Goal: Information Seeking & Learning: Learn about a topic

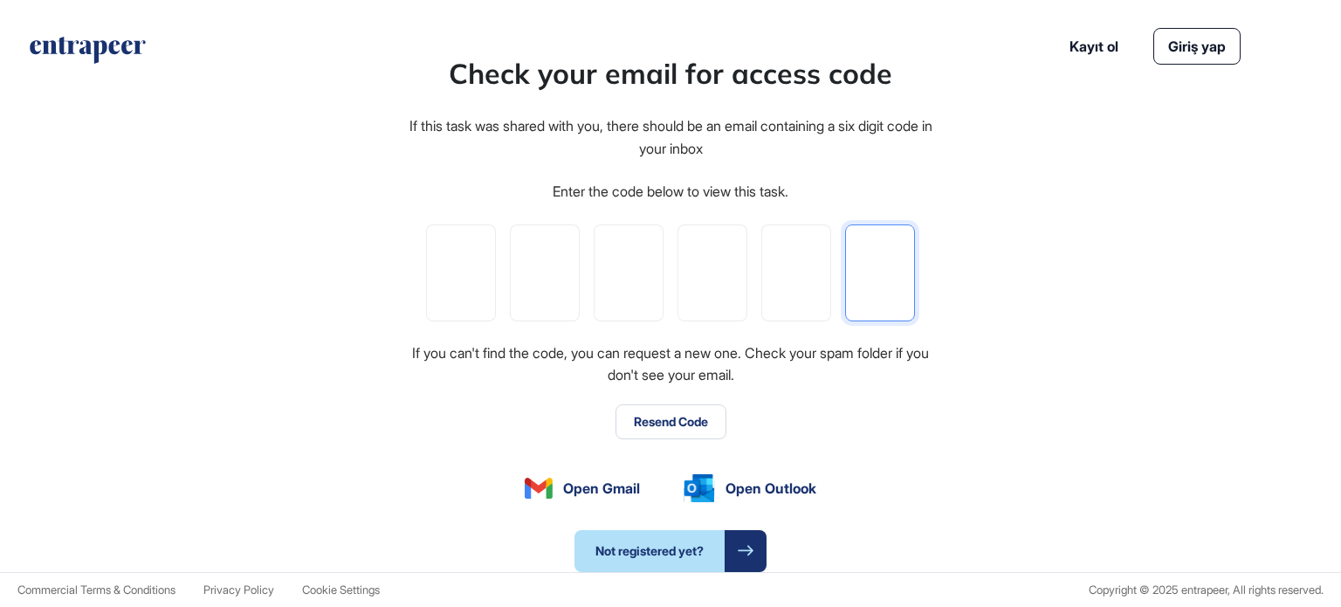
paste input "*"
type input "*"
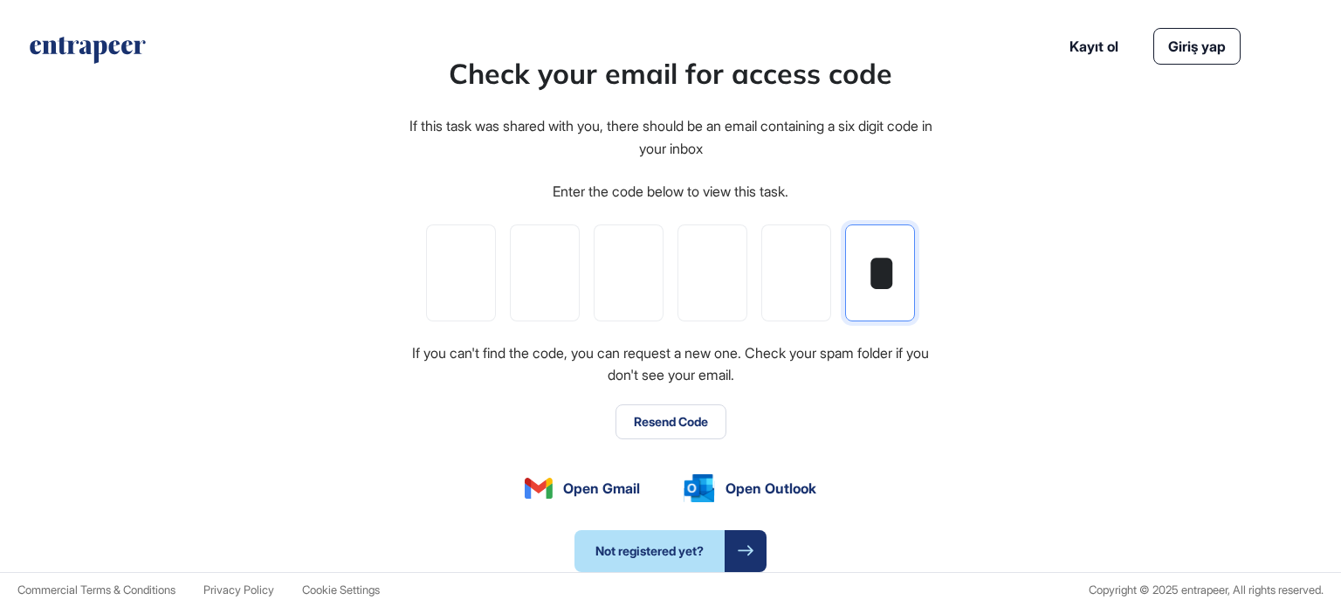
type input "*"
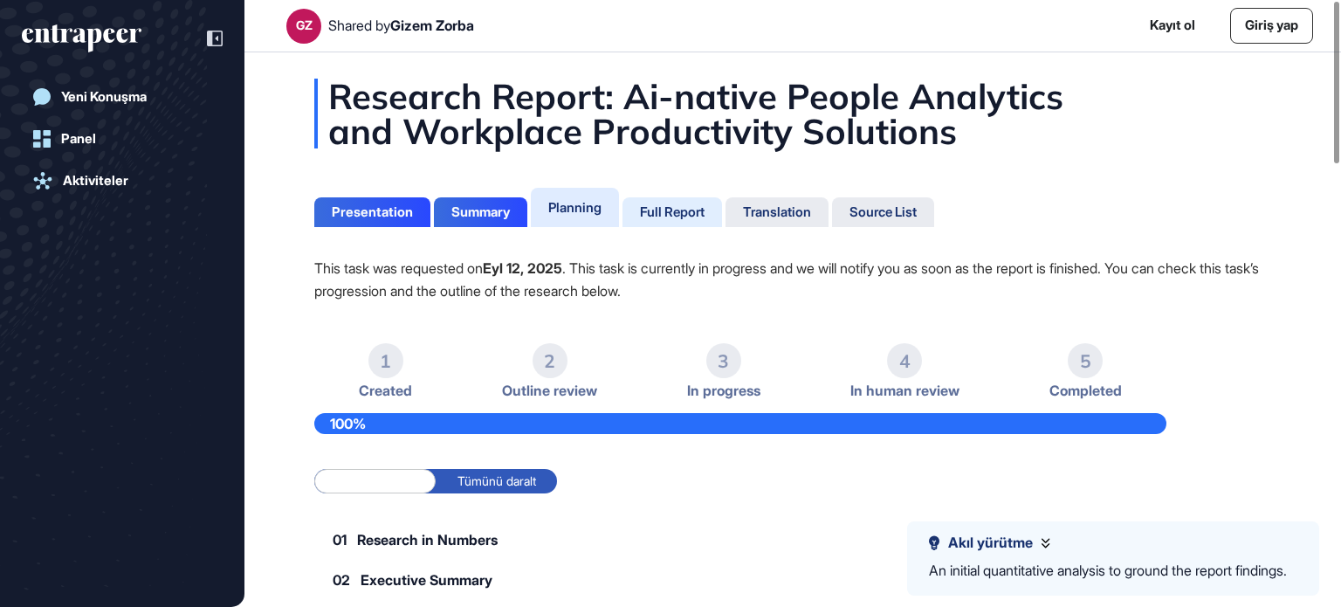
click at [678, 207] on div "Full Report" at bounding box center [672, 212] width 65 height 16
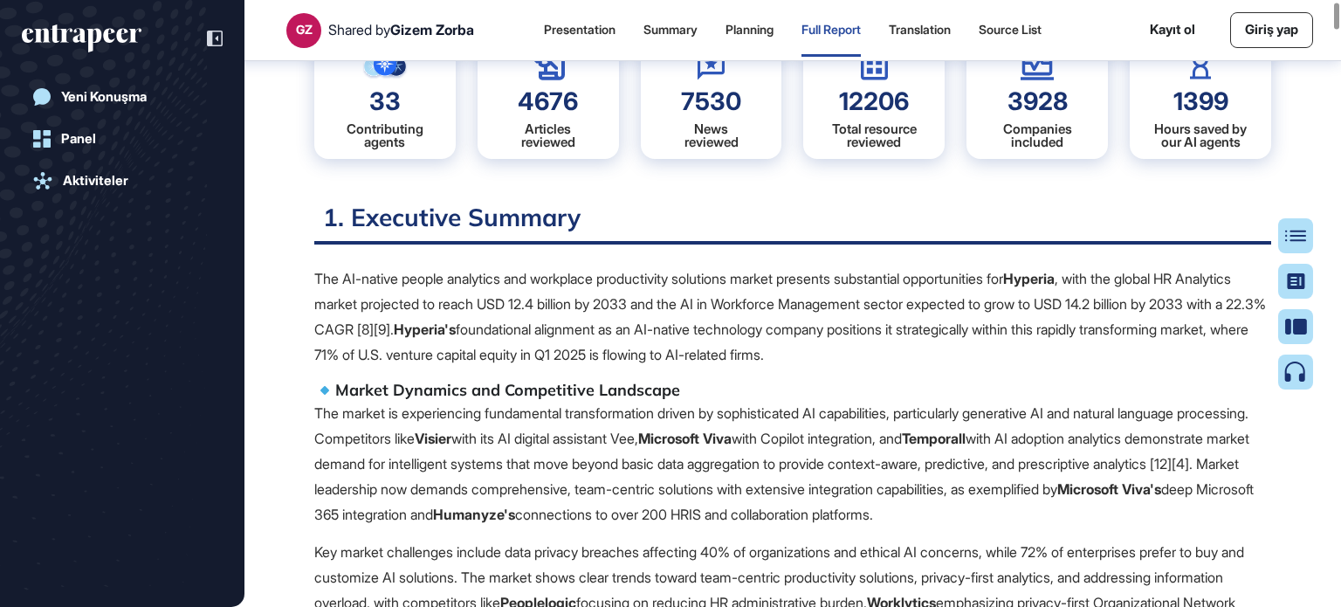
scroll to position [8, 0]
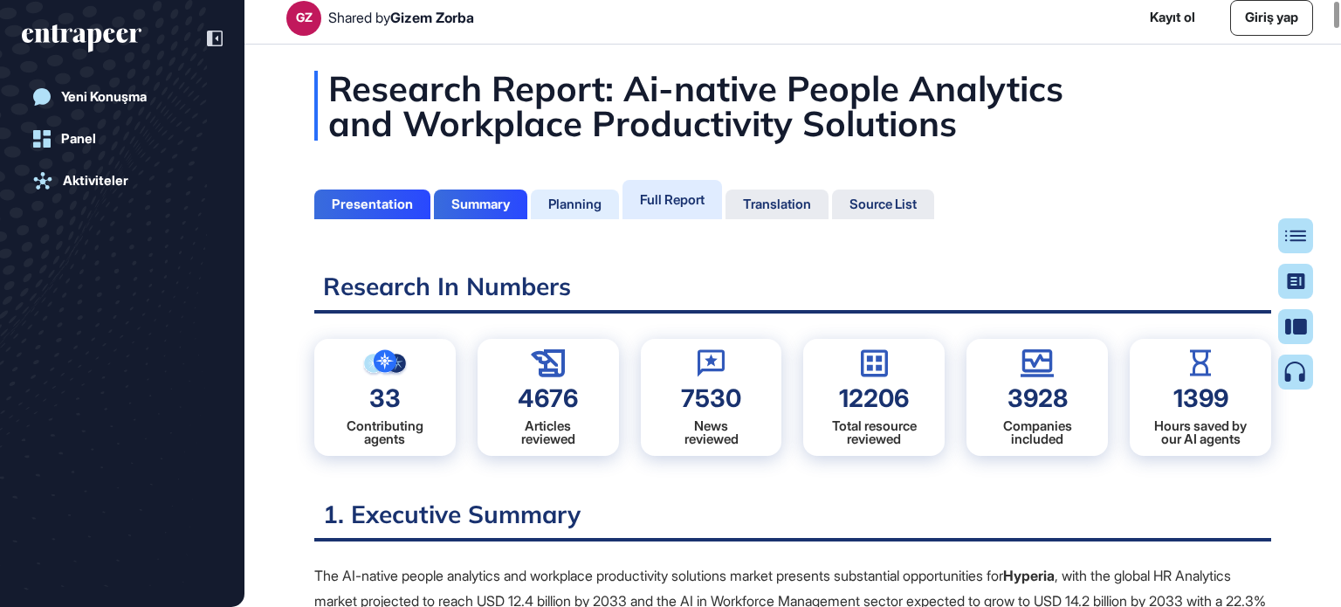
click at [573, 205] on div "Planning" at bounding box center [574, 204] width 53 height 16
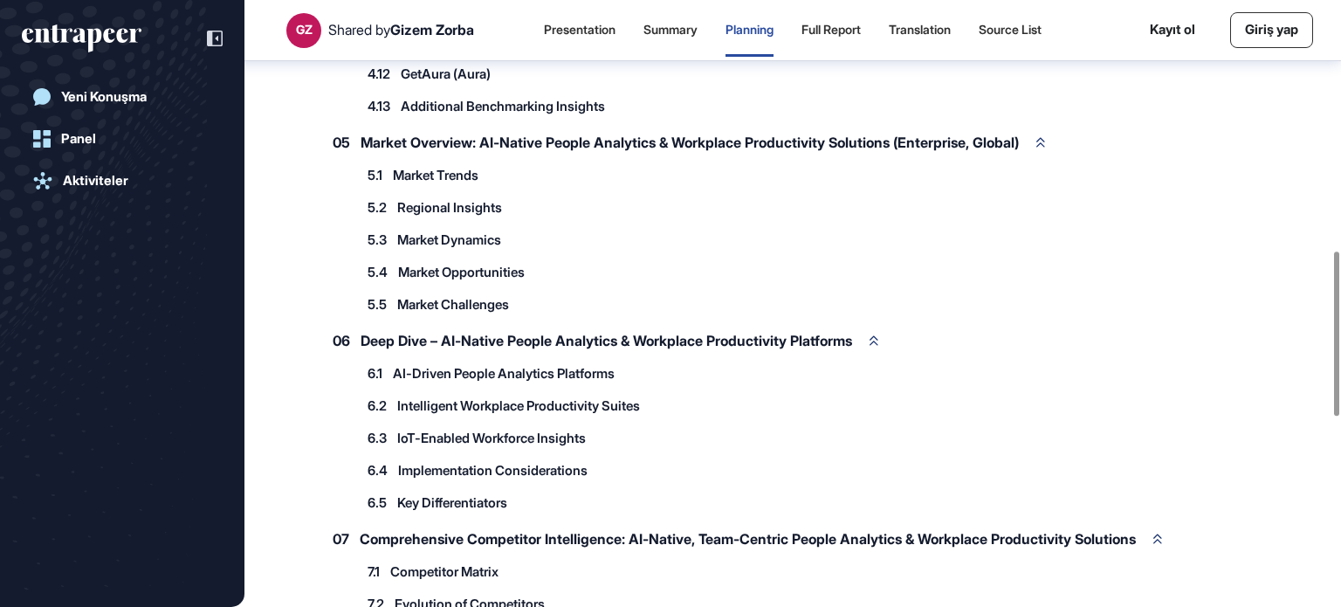
scroll to position [922, 0]
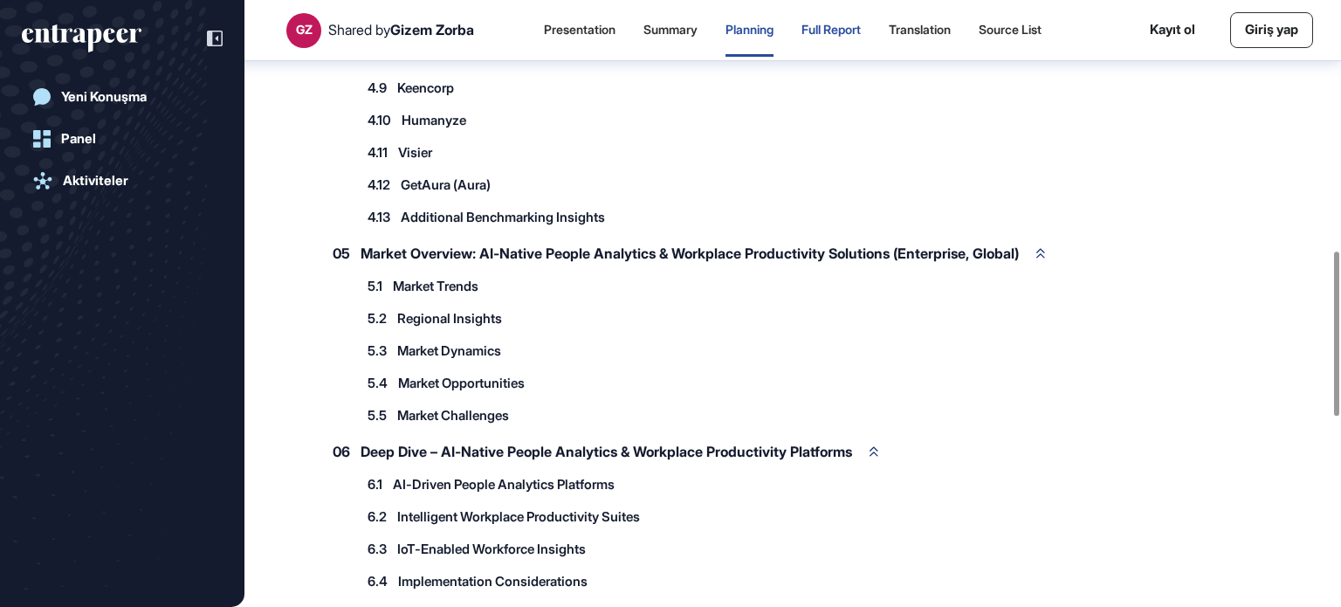
click at [855, 30] on div "Full Report" at bounding box center [830, 30] width 59 height 15
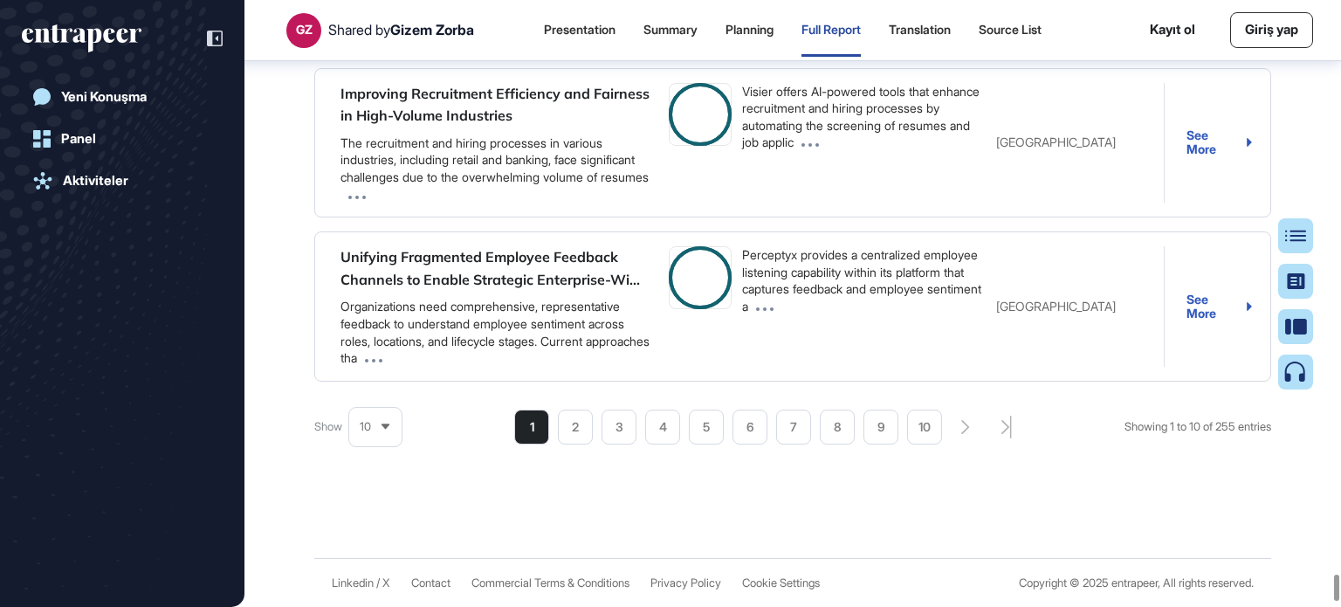
scroll to position [111404, 0]
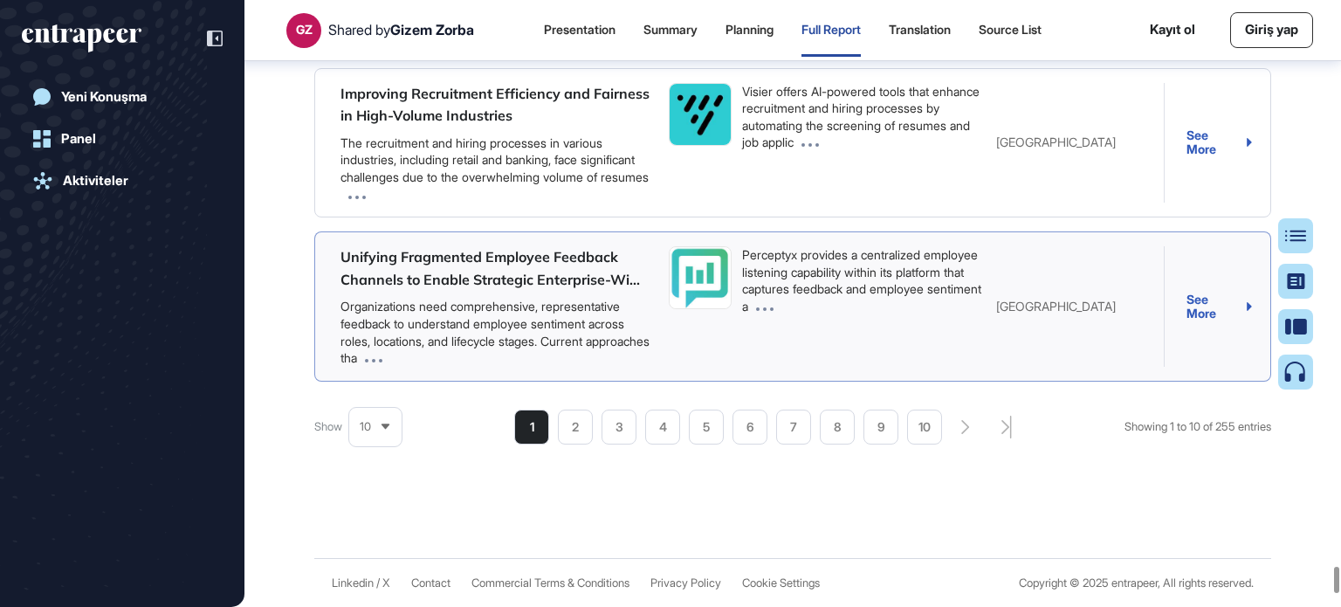
scroll to position [391, 0]
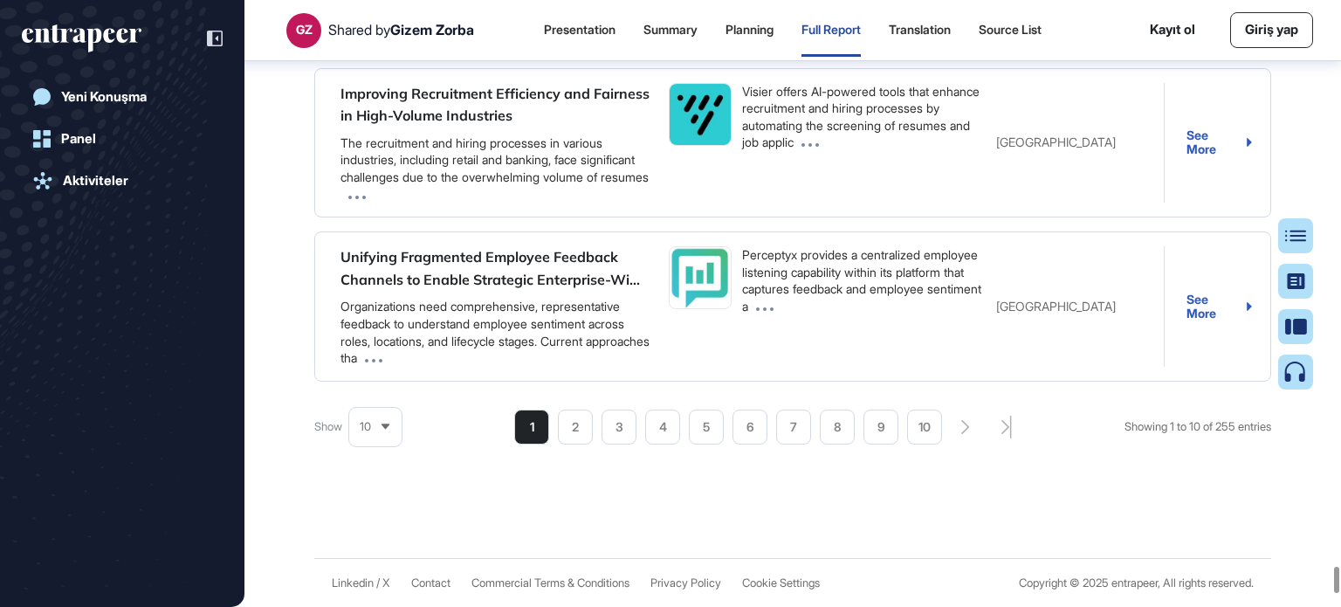
click at [787, 423] on li "7" at bounding box center [793, 426] width 35 height 35
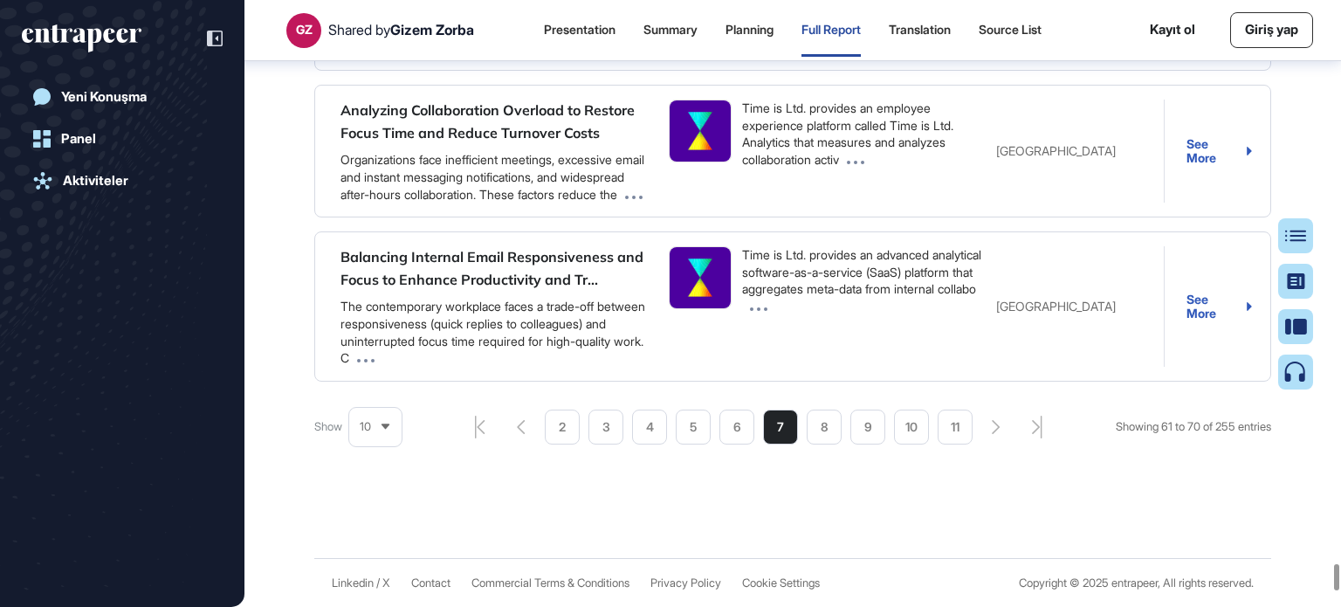
scroll to position [109337, 0]
click at [767, 27] on div "Planning" at bounding box center [749, 30] width 48 height 15
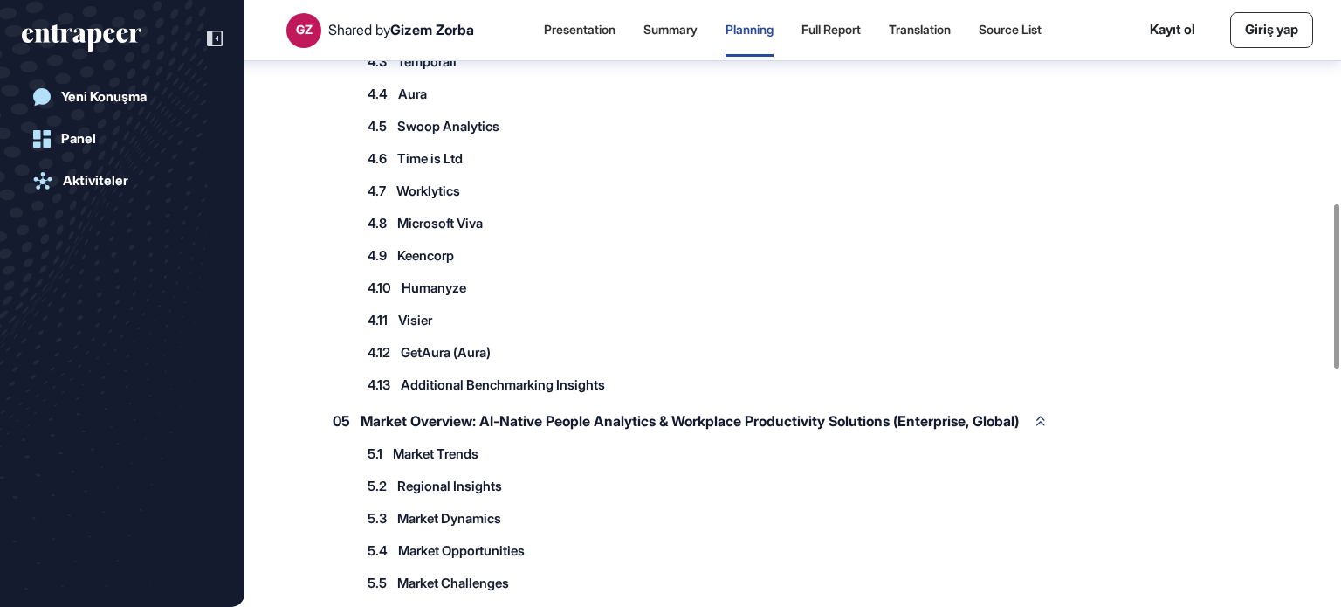
scroll to position [747, 0]
